Goal: Task Accomplishment & Management: Use online tool/utility

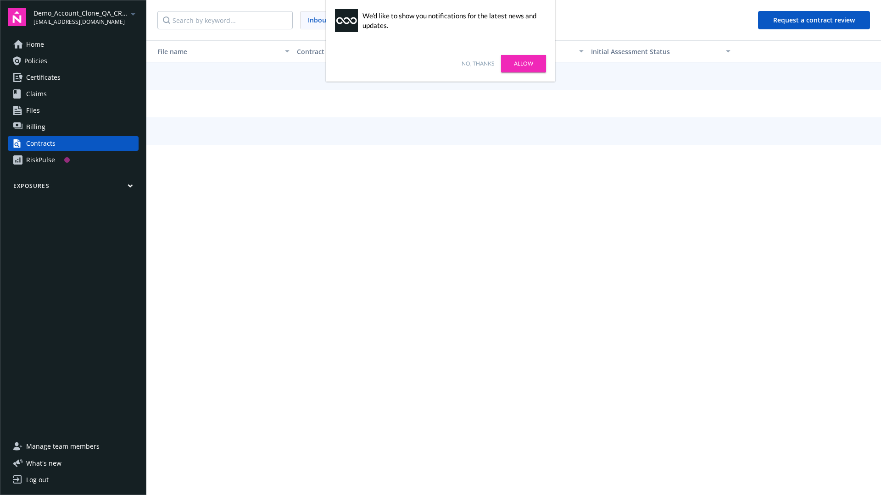
click at [478, 64] on link "No, thanks" at bounding box center [478, 64] width 33 height 8
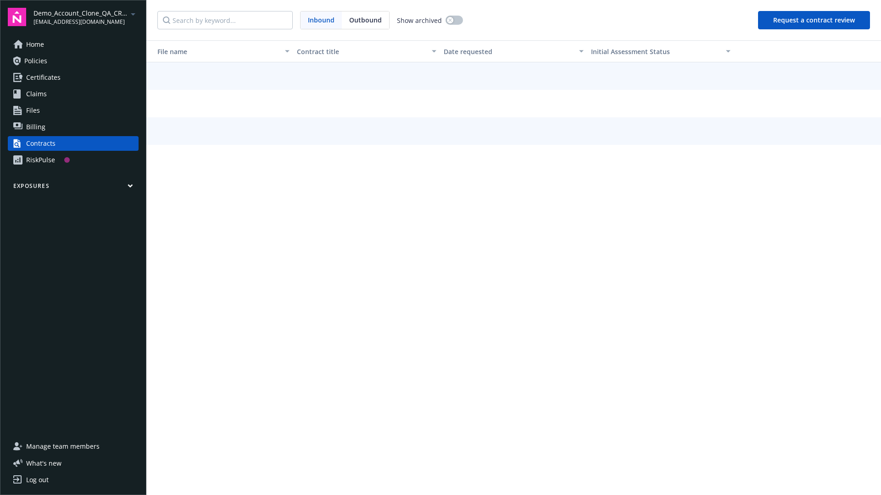
click at [814, 20] on button "Request a contract review" at bounding box center [814, 20] width 112 height 18
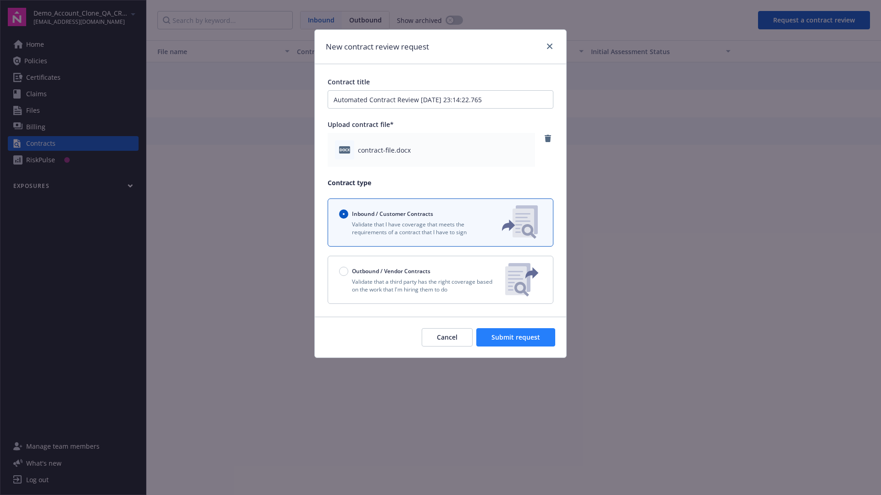
type input "Automated Contract Review [DATE] 23:14:22.765"
click at [516, 338] on span "Submit request" at bounding box center [515, 337] width 49 height 9
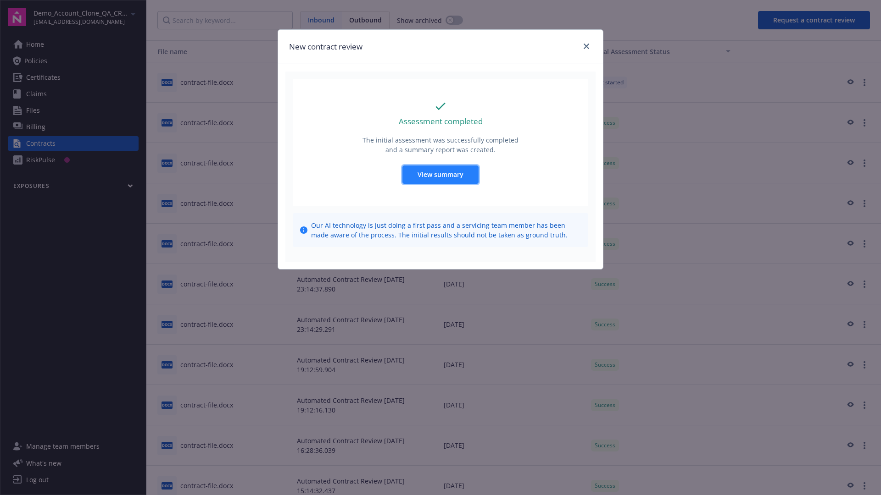
click at [440, 174] on span "View summary" at bounding box center [440, 174] width 46 height 9
